Goal: Navigation & Orientation: Find specific page/section

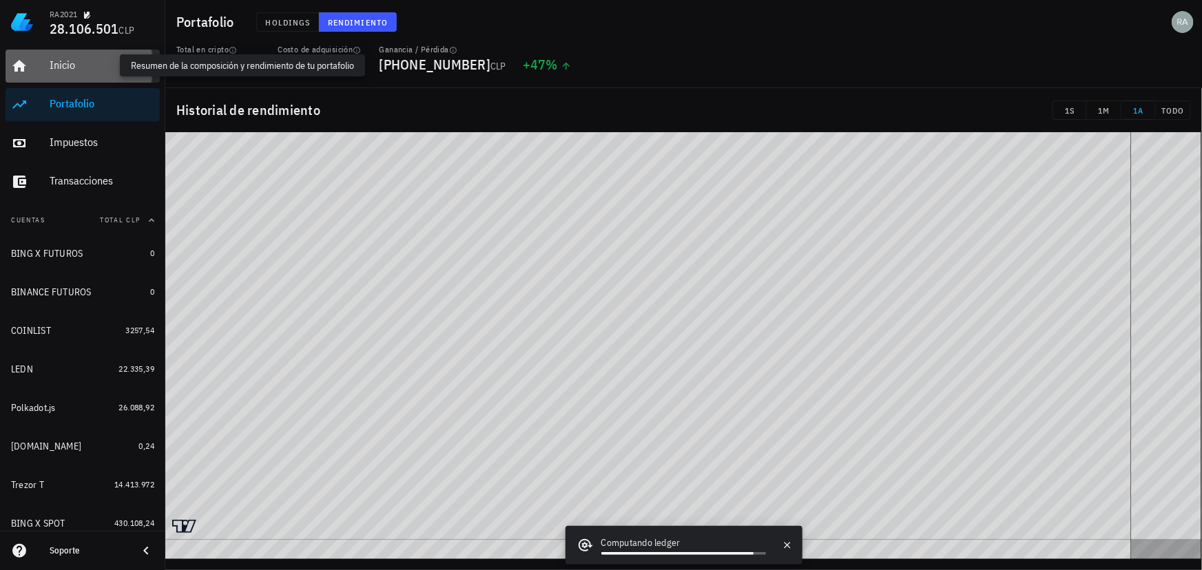
click at [57, 63] on div "Inicio" at bounding box center [102, 65] width 105 height 13
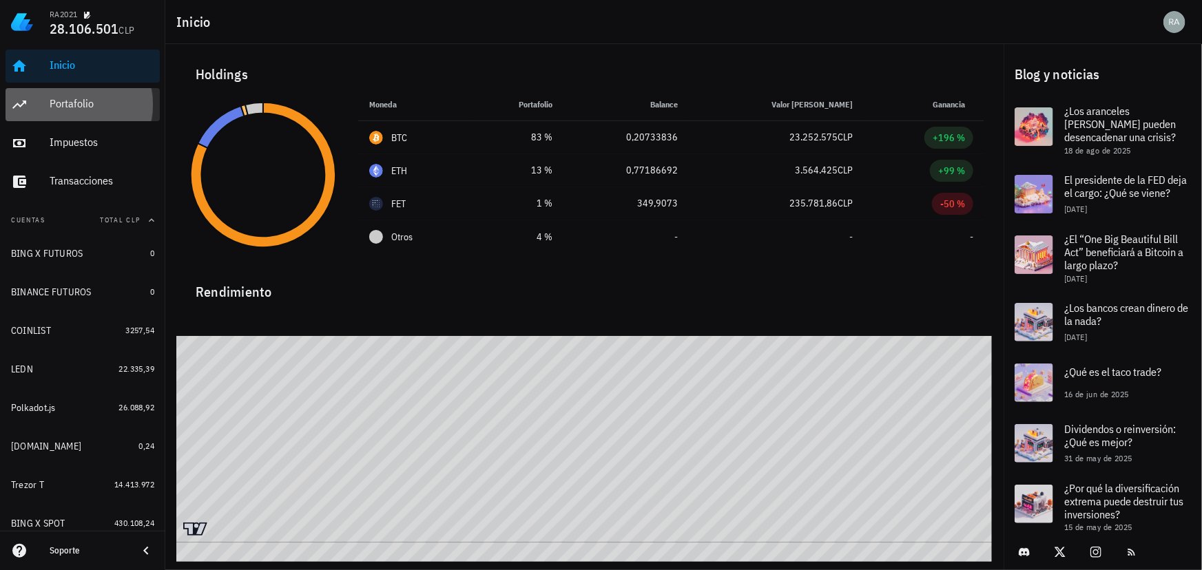
click at [65, 102] on div "Portafolio" at bounding box center [102, 103] width 105 height 13
